Goal: Task Accomplishment & Management: Complete application form

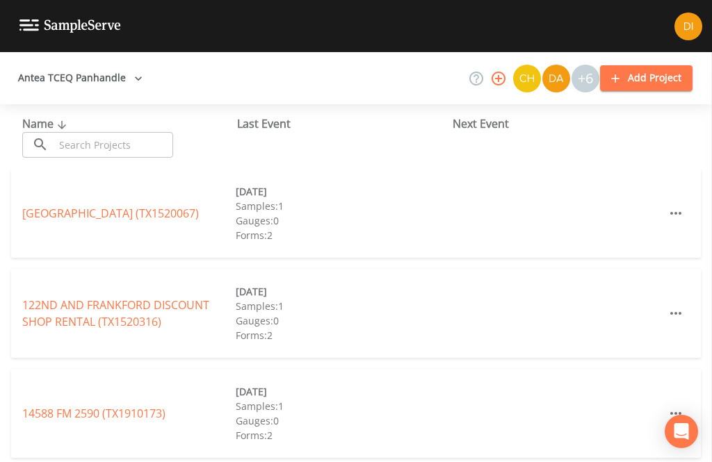
scroll to position [44, 0]
click at [131, 132] on input "text" at bounding box center [113, 145] width 119 height 26
click at [129, 132] on input "text" at bounding box center [113, 145] width 119 height 26
click at [120, 132] on input "text" at bounding box center [113, 145] width 119 height 26
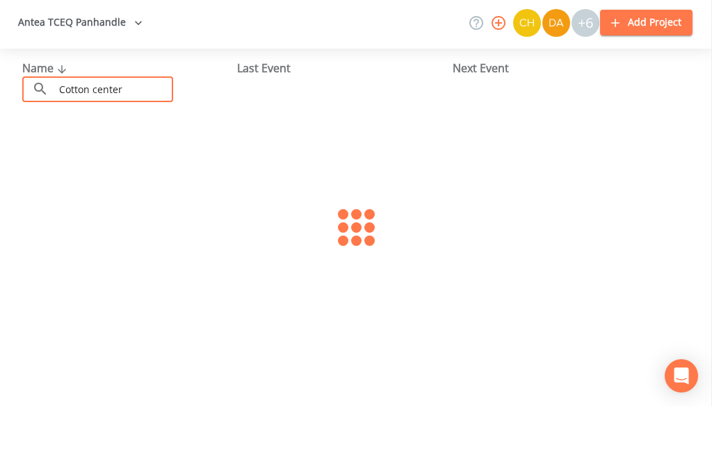
scroll to position [65, 0]
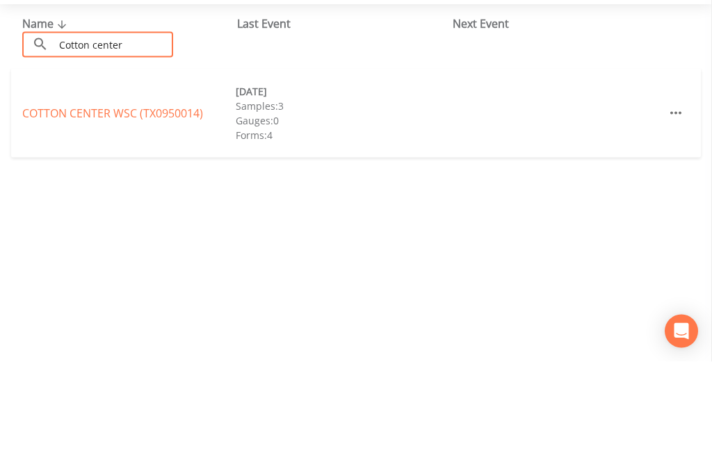
type input "Cotton center"
click at [320, 124] on div "Name ​ Cotton center ​ Last Event Next Event COTTON CENTER WSC (TX0950014) [DAT…" at bounding box center [356, 283] width 712 height 358
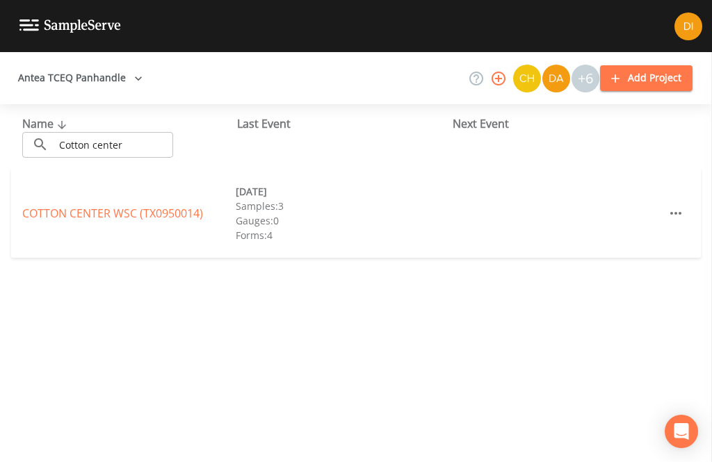
click at [148, 206] on link "COTTON CENTER WSC (TX0950014)" at bounding box center [112, 213] width 181 height 15
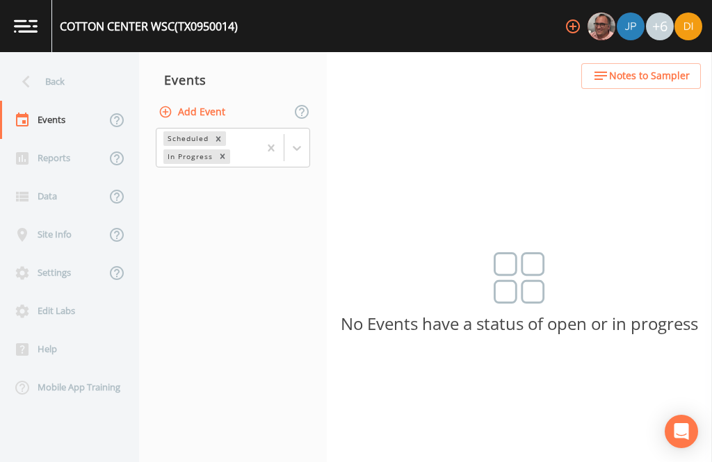
click at [218, 99] on button "Add Event" at bounding box center [193, 112] width 75 height 26
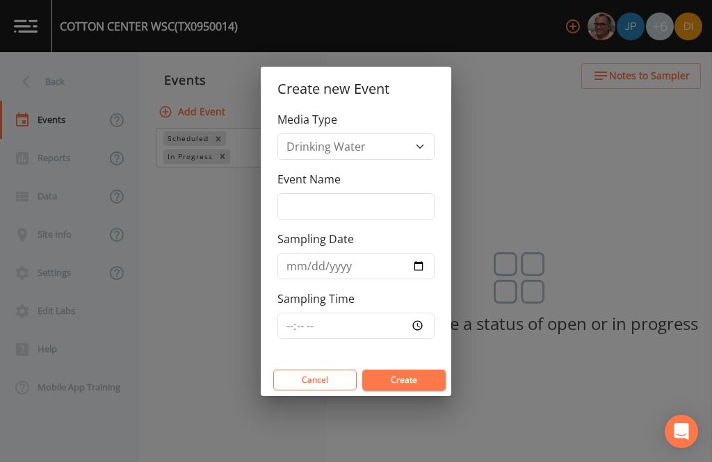
click at [350, 199] on input "Event Name" at bounding box center [355, 206] width 157 height 26
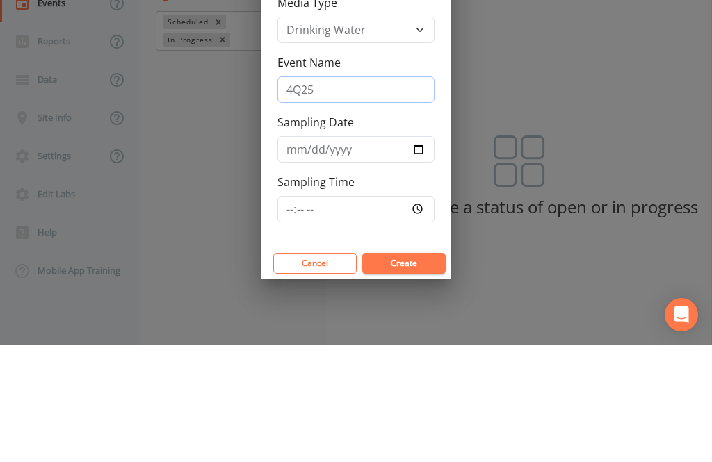
type input "4Q25"
click at [359, 253] on input "Sampling Date" at bounding box center [355, 266] width 157 height 26
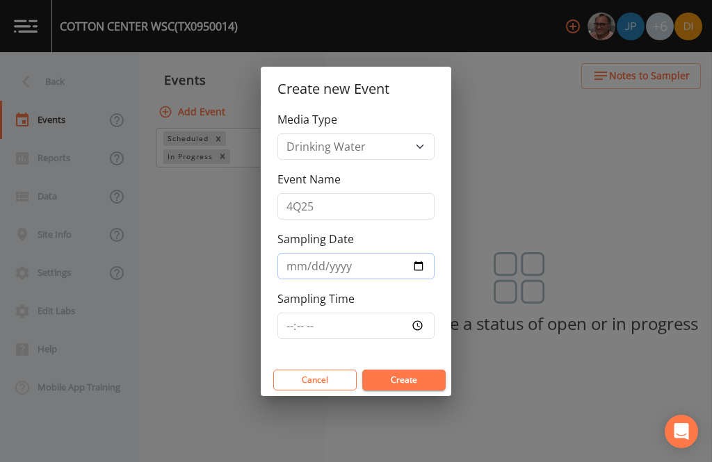
type input "2025-10-15"
click at [366, 325] on input "Sampling Time" at bounding box center [355, 326] width 157 height 26
type input "15:00"
click at [417, 384] on button "Create" at bounding box center [403, 380] width 83 height 21
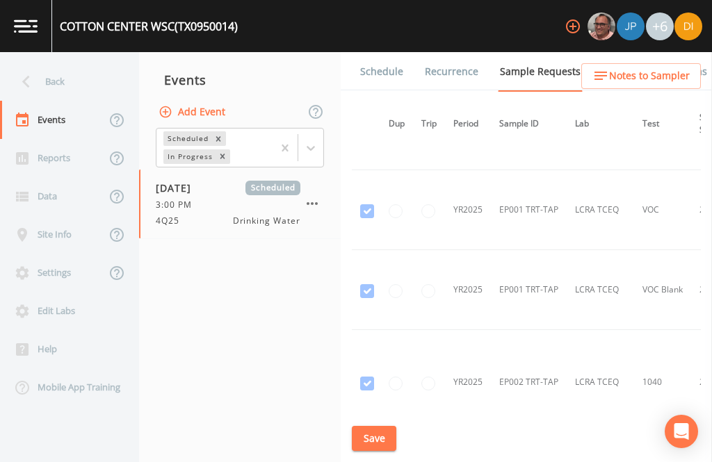
scroll to position [1333, 3]
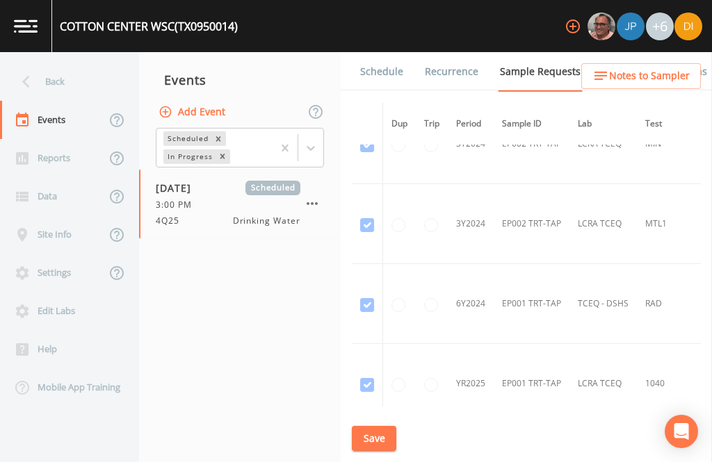
click at [153, 452] on nav "Events Add Event Scheduled In Progress 10/15/2025 Scheduled 3:00 PM 4Q25 Drinki…" at bounding box center [240, 257] width 202 height 410
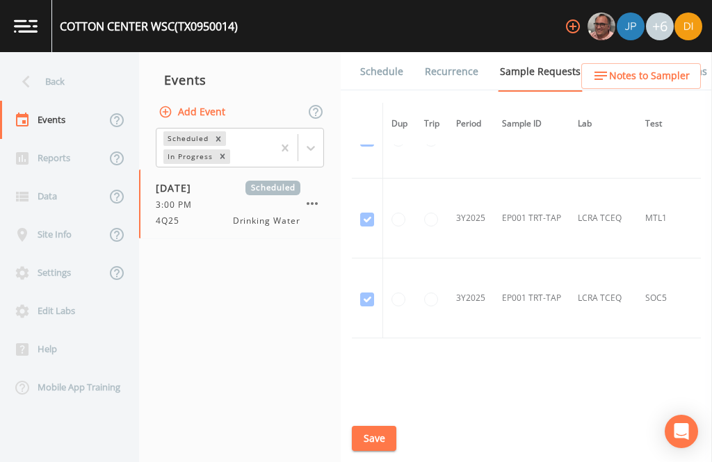
scroll to position [0, 0]
